Goal: Find specific page/section: Find specific page/section

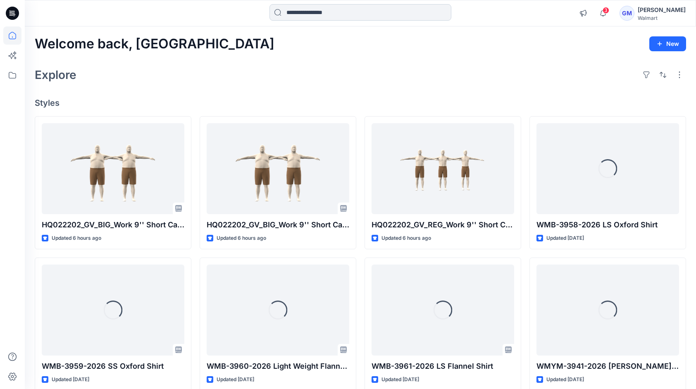
click at [312, 18] on input at bounding box center [360, 12] width 182 height 17
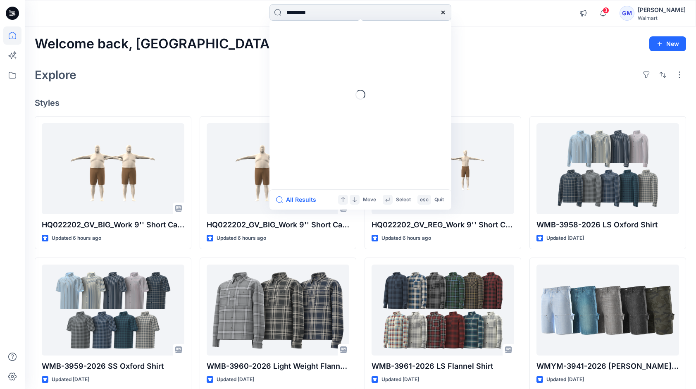
type input "*********"
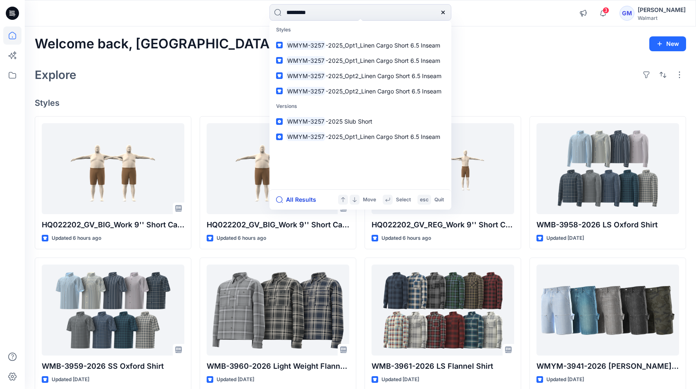
click at [298, 198] on button "All Results" at bounding box center [298, 200] width 45 height 10
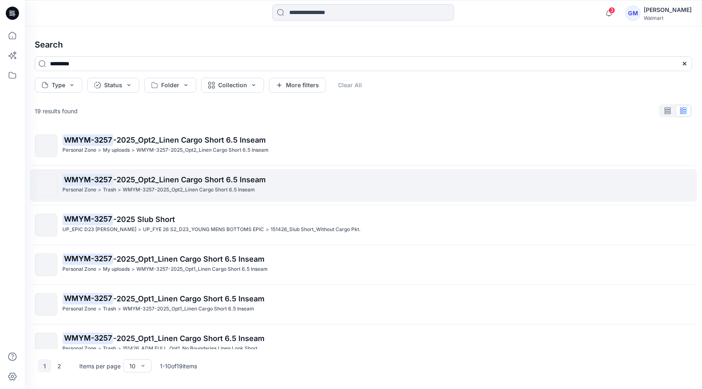
scroll to position [83, 0]
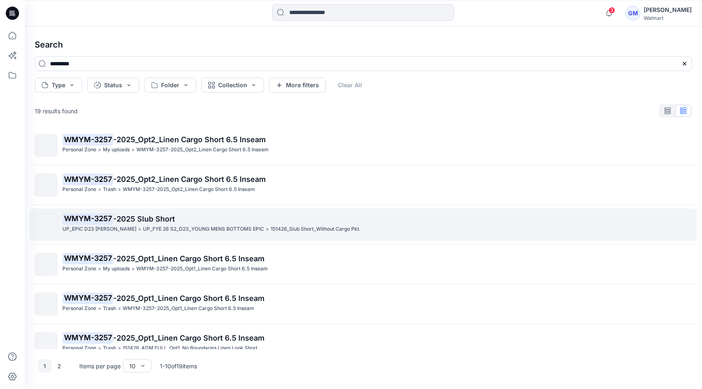
click at [168, 225] on p "UP_FYE 26 S2_D23_YOUNG MENS BOTTOMS EPIC" at bounding box center [203, 229] width 121 height 9
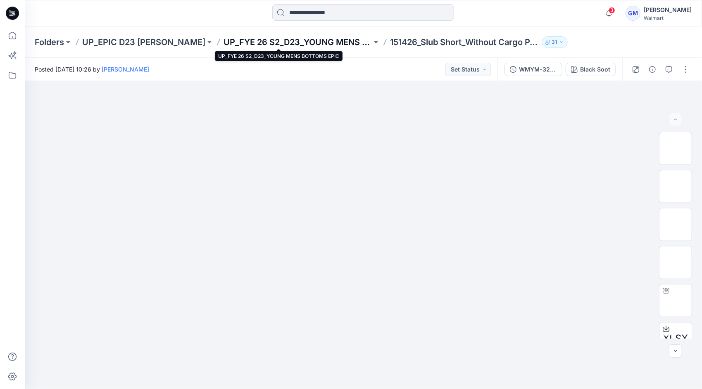
click at [317, 43] on p "UP_FYE 26 S2_D23_YOUNG MENS BOTTOMS EPIC" at bounding box center [298, 42] width 148 height 12
